Goal: Transaction & Acquisition: Purchase product/service

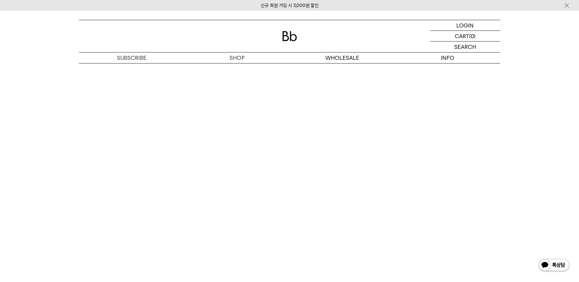
scroll to position [1282, 0]
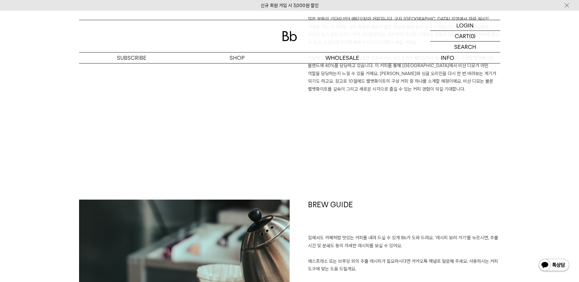
scroll to position [702, 0]
